Goal: Transaction & Acquisition: Purchase product/service

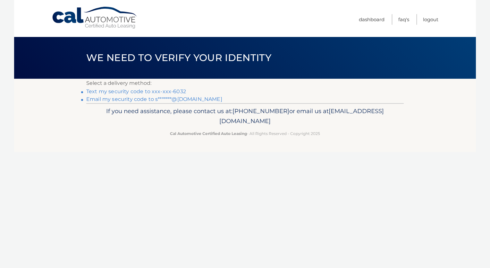
click at [130, 90] on link "Text my security code to xxx-xxx-6032" at bounding box center [136, 91] width 100 height 6
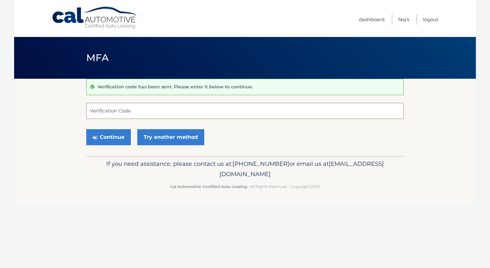
click at [138, 109] on input "Verification Code" at bounding box center [245, 111] width 318 height 16
type input "935610"
click at [105, 136] on button "Continue" at bounding box center [108, 137] width 45 height 16
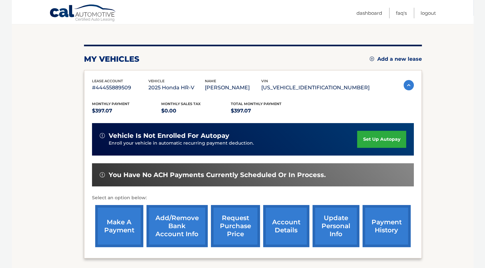
scroll to position [64, 0]
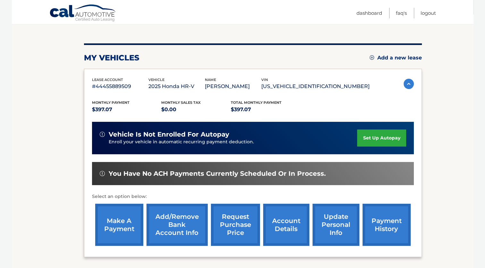
click at [116, 222] on link "make a payment" at bounding box center [119, 224] width 48 height 42
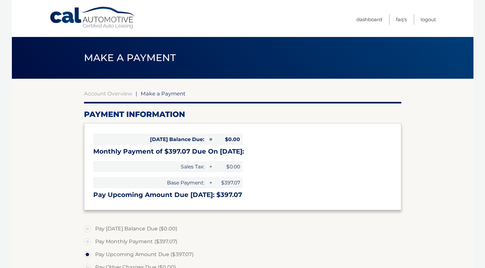
select select "NjI3ZGNmOTktMjQ4YS00MTNmLTg4MzQtMjhhOWQ5MjAxMjMy"
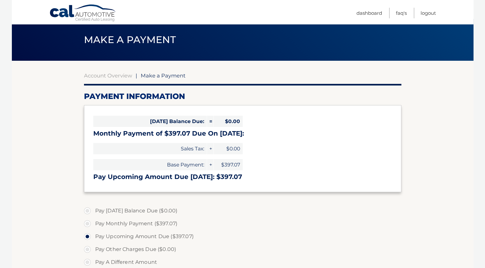
scroll to position [32, 0]
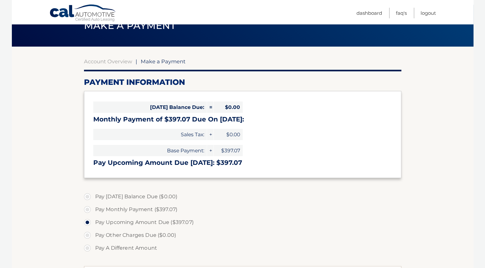
click at [86, 209] on label "Pay Monthly Payment ($397.07)" at bounding box center [243, 209] width 318 height 13
click at [87, 209] on input "Pay Monthly Payment ($397.07)" at bounding box center [90, 208] width 6 height 10
radio input "true"
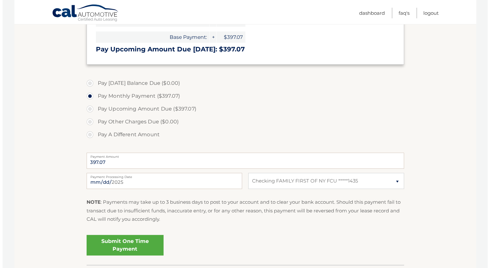
scroll to position [158, 0]
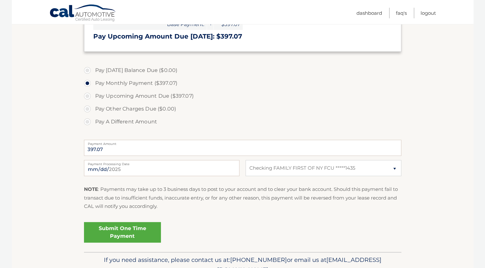
click at [127, 233] on link "Submit One Time Payment" at bounding box center [122, 232] width 77 height 21
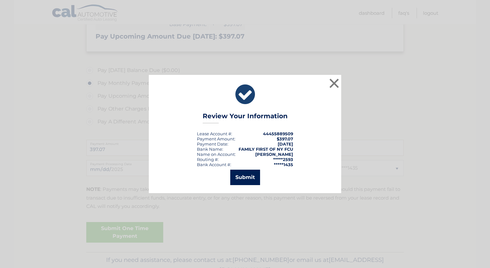
click at [250, 178] on button "Submit" at bounding box center [245, 176] width 30 height 15
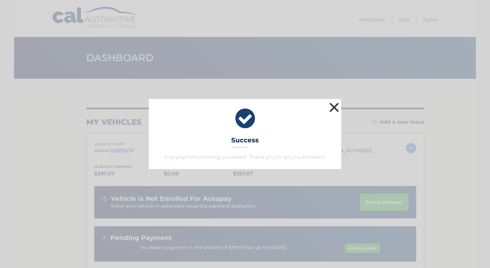
click at [334, 107] on button "×" at bounding box center [334, 107] width 13 height 13
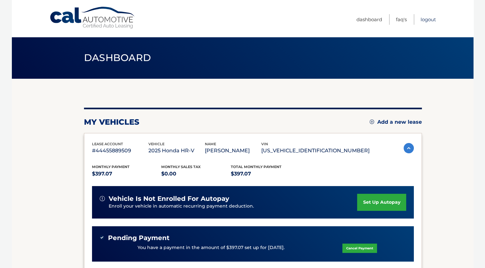
click at [429, 18] on link "Logout" at bounding box center [428, 19] width 15 height 11
